Goal: Check status: Check status

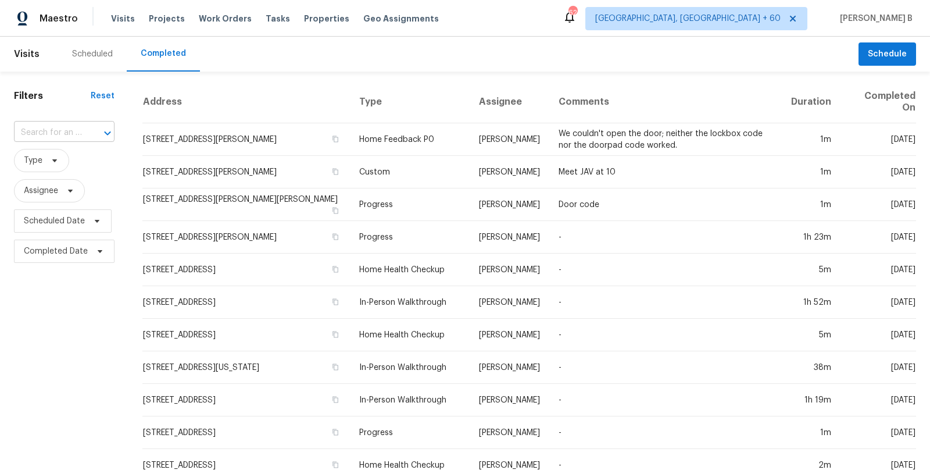
click at [77, 135] on input "text" at bounding box center [48, 133] width 68 height 18
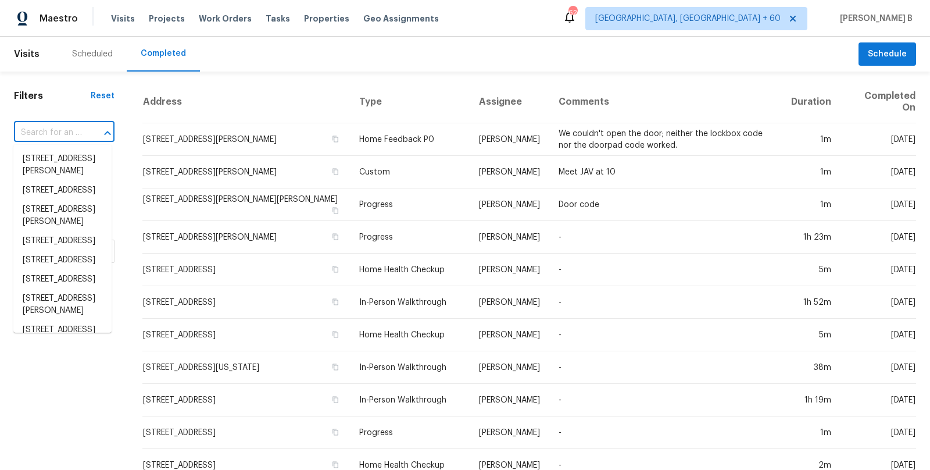
paste input "[STREET_ADDRESS]"
type input "[STREET_ADDRESS]"
click at [77, 135] on input "[STREET_ADDRESS]" at bounding box center [48, 133] width 68 height 18
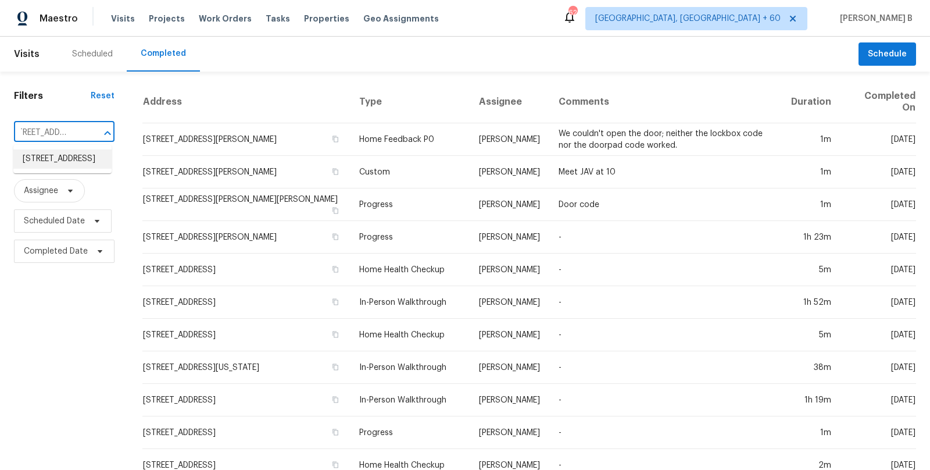
click at [81, 169] on li "[STREET_ADDRESS]" at bounding box center [62, 158] width 98 height 19
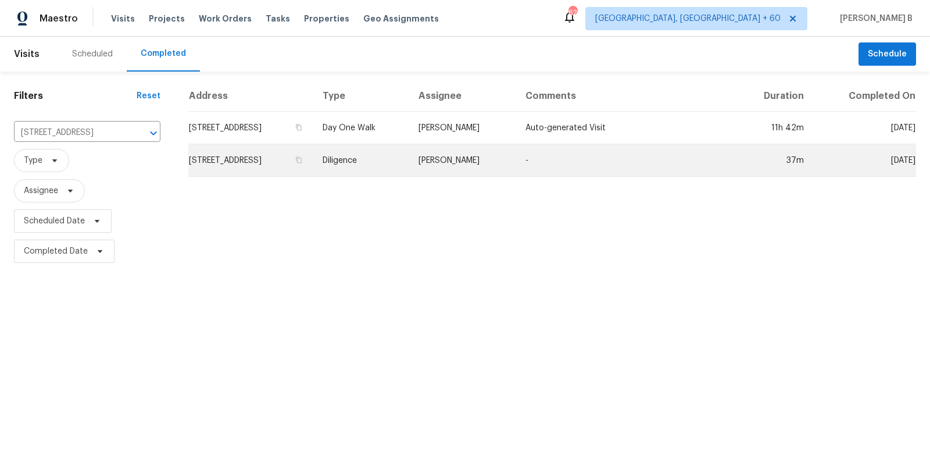
click at [509, 149] on td "[PERSON_NAME]" at bounding box center [462, 160] width 107 height 33
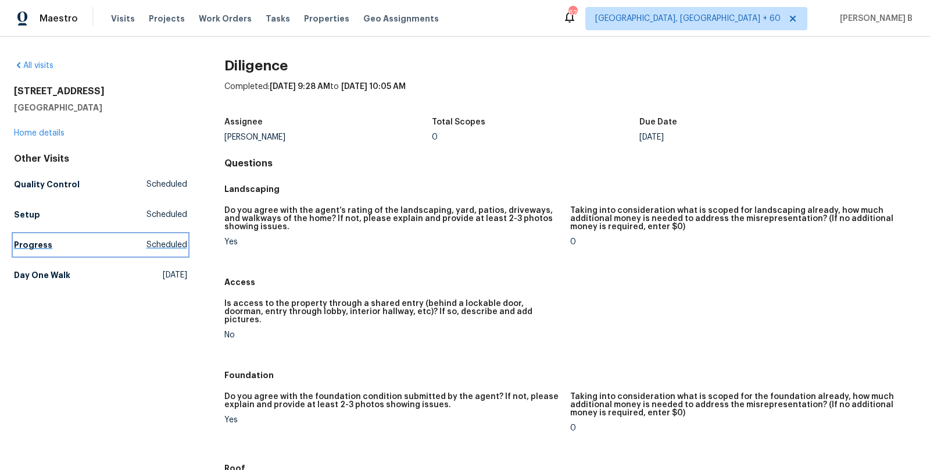
click at [83, 242] on link "Progress Scheduled" at bounding box center [100, 244] width 173 height 21
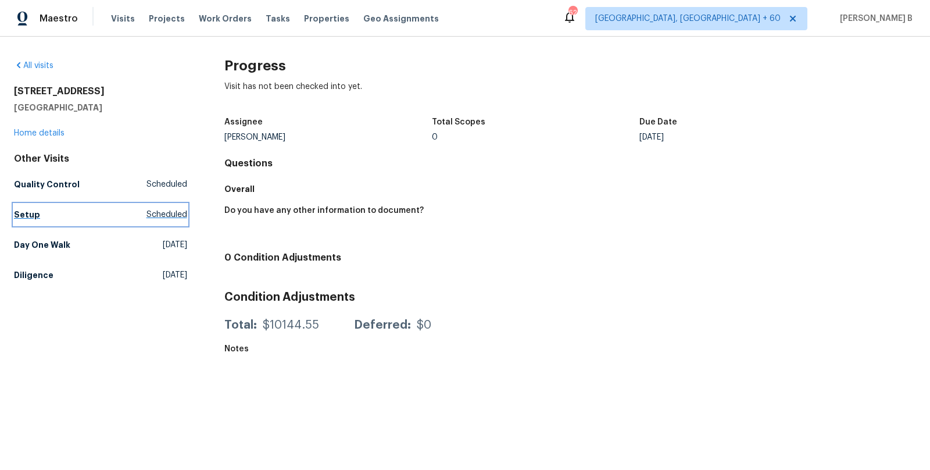
click at [89, 220] on link "Setup Scheduled" at bounding box center [100, 214] width 173 height 21
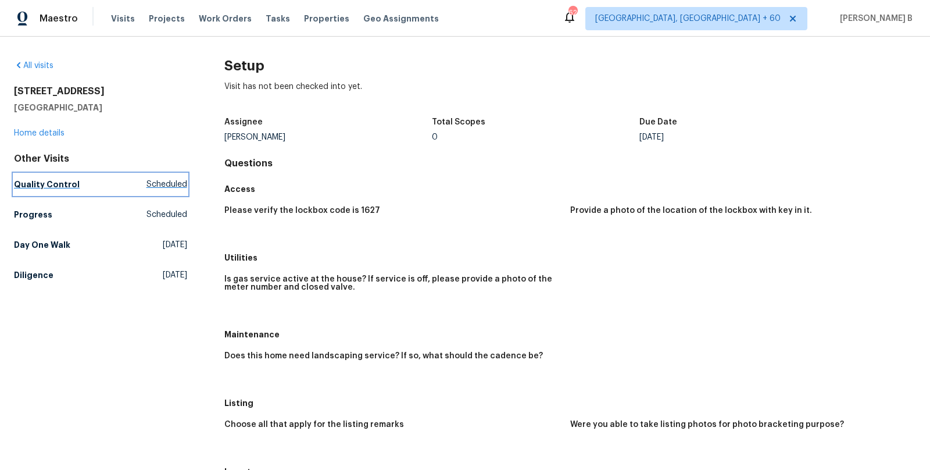
click at [89, 187] on link "Quality Control Scheduled" at bounding box center [100, 184] width 173 height 21
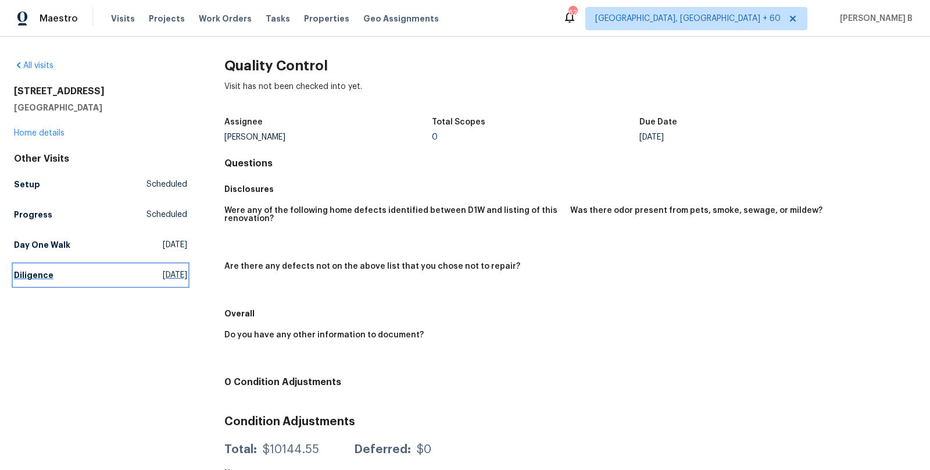
click at [89, 268] on link "Diligence [DATE]" at bounding box center [100, 275] width 173 height 21
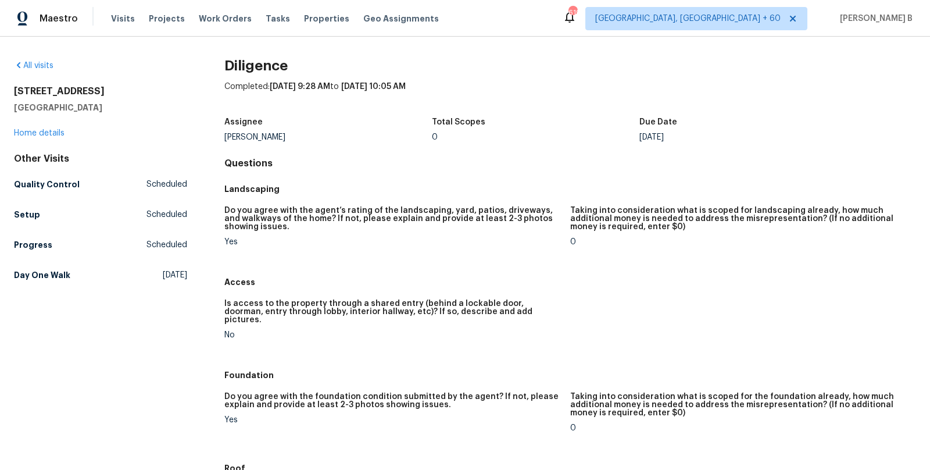
click at [103, 196] on div "Other Visits Quality Control Scheduled Setup Scheduled Progress Scheduled Day O…" at bounding box center [100, 219] width 173 height 133
click at [103, 175] on link "Quality Control Scheduled" at bounding box center [100, 184] width 173 height 21
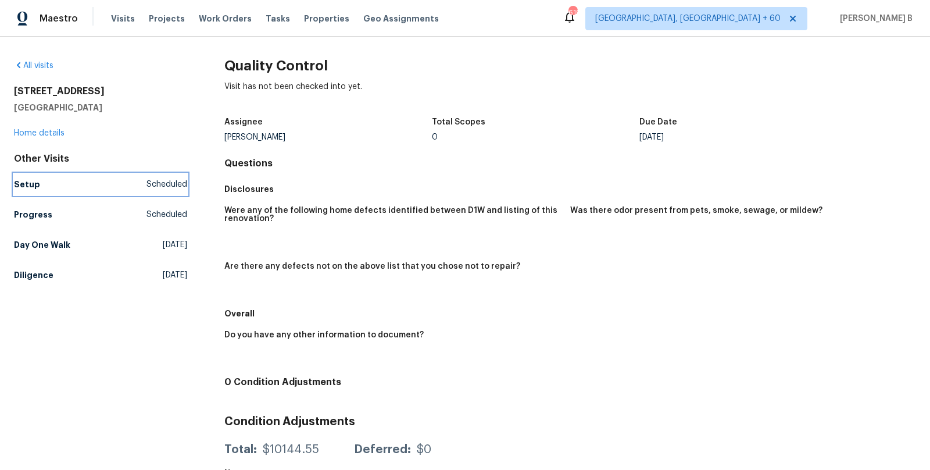
click at [158, 192] on link "Setup Scheduled" at bounding box center [100, 184] width 173 height 21
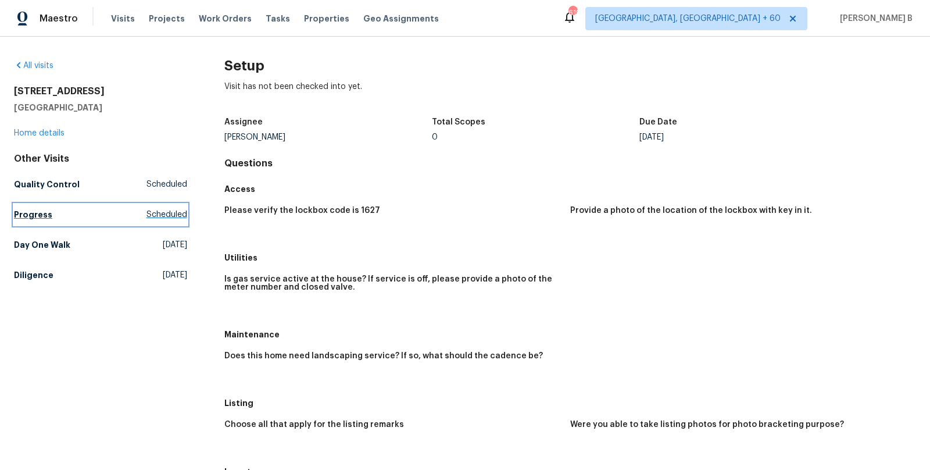
click at [92, 206] on link "Progress Scheduled" at bounding box center [100, 214] width 173 height 21
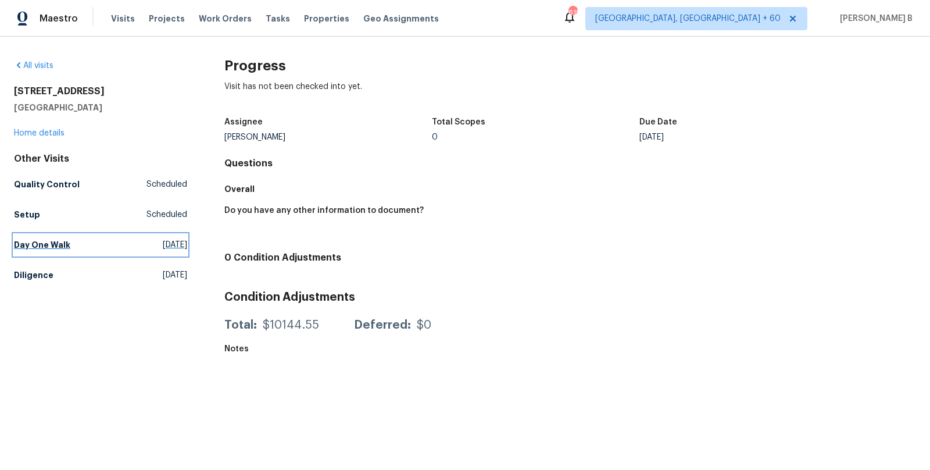
click at [21, 236] on link "Day One Walk [DATE]" at bounding box center [100, 244] width 173 height 21
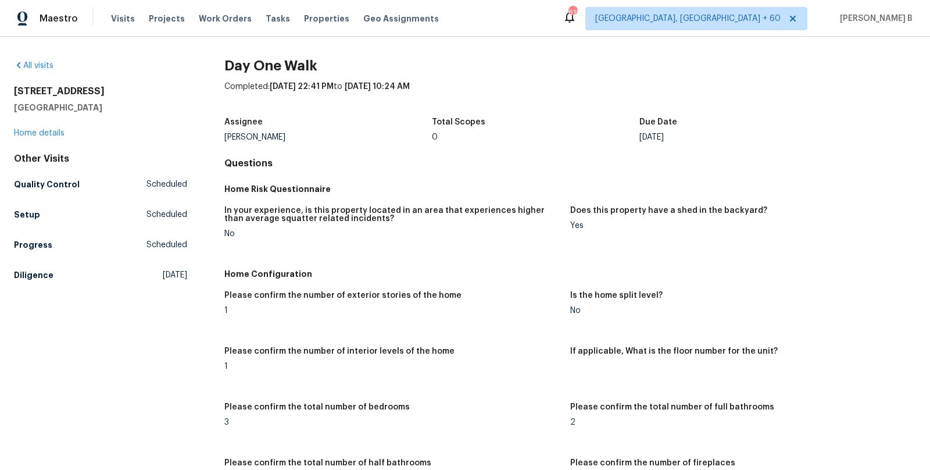
scroll to position [453, 0]
